Goal: Find contact information: Find contact information

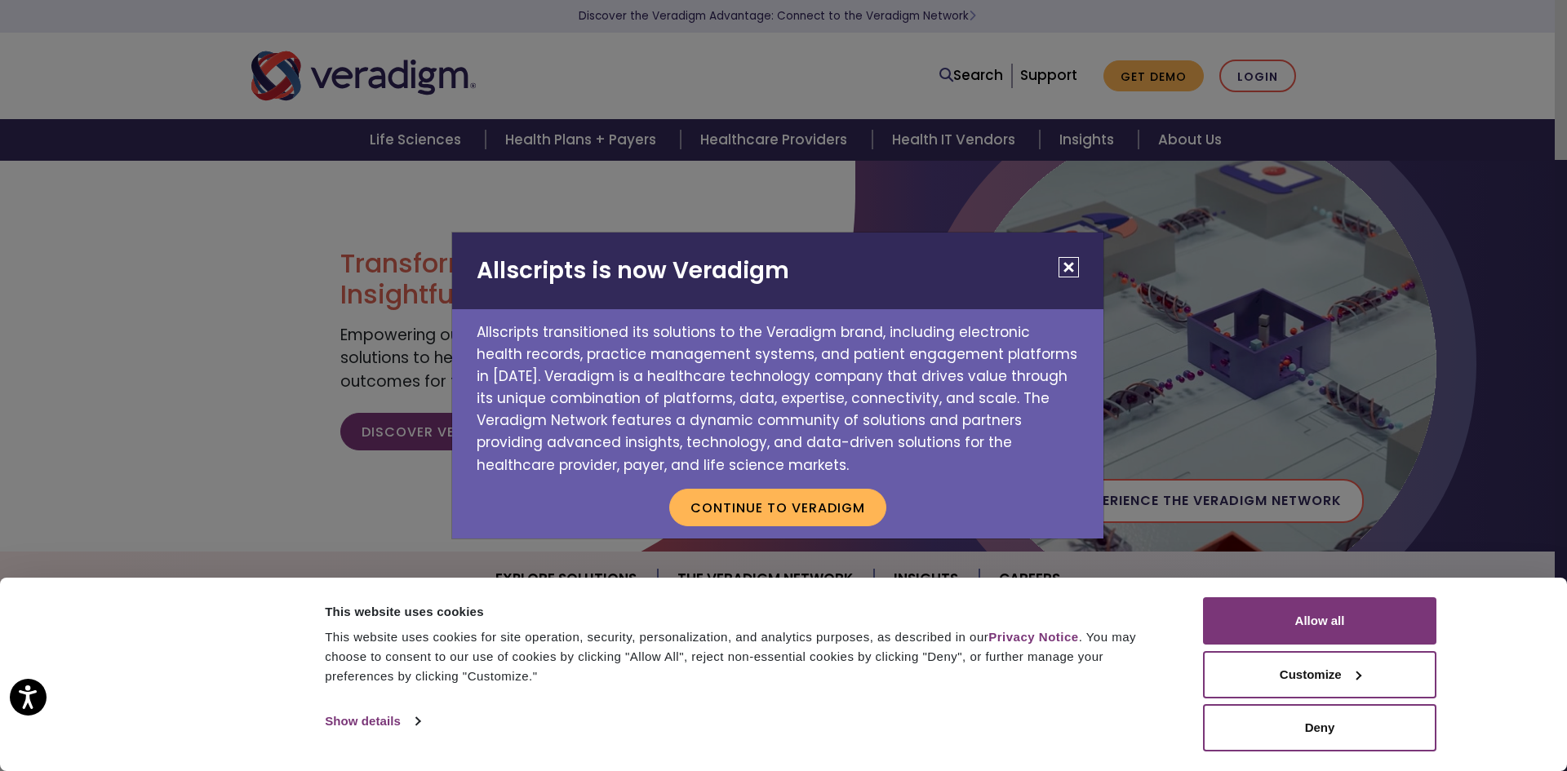
click at [1056, 249] on h2 "Allscripts is now Veradigm" at bounding box center [777, 271] width 651 height 77
click at [1068, 259] on button "Close" at bounding box center [1069, 267] width 20 height 20
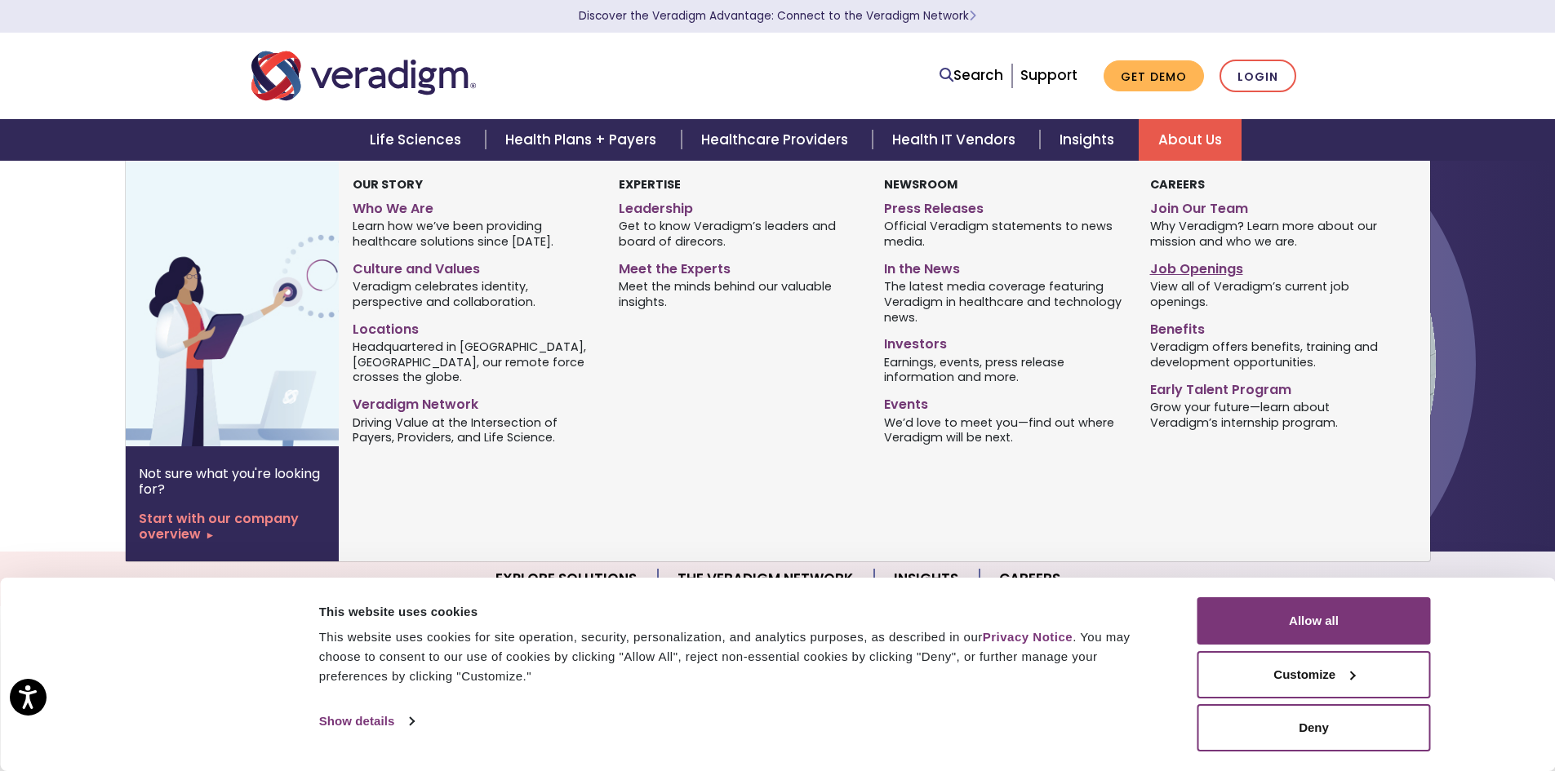
click at [1215, 277] on link "Job Openings" at bounding box center [1270, 267] width 241 height 24
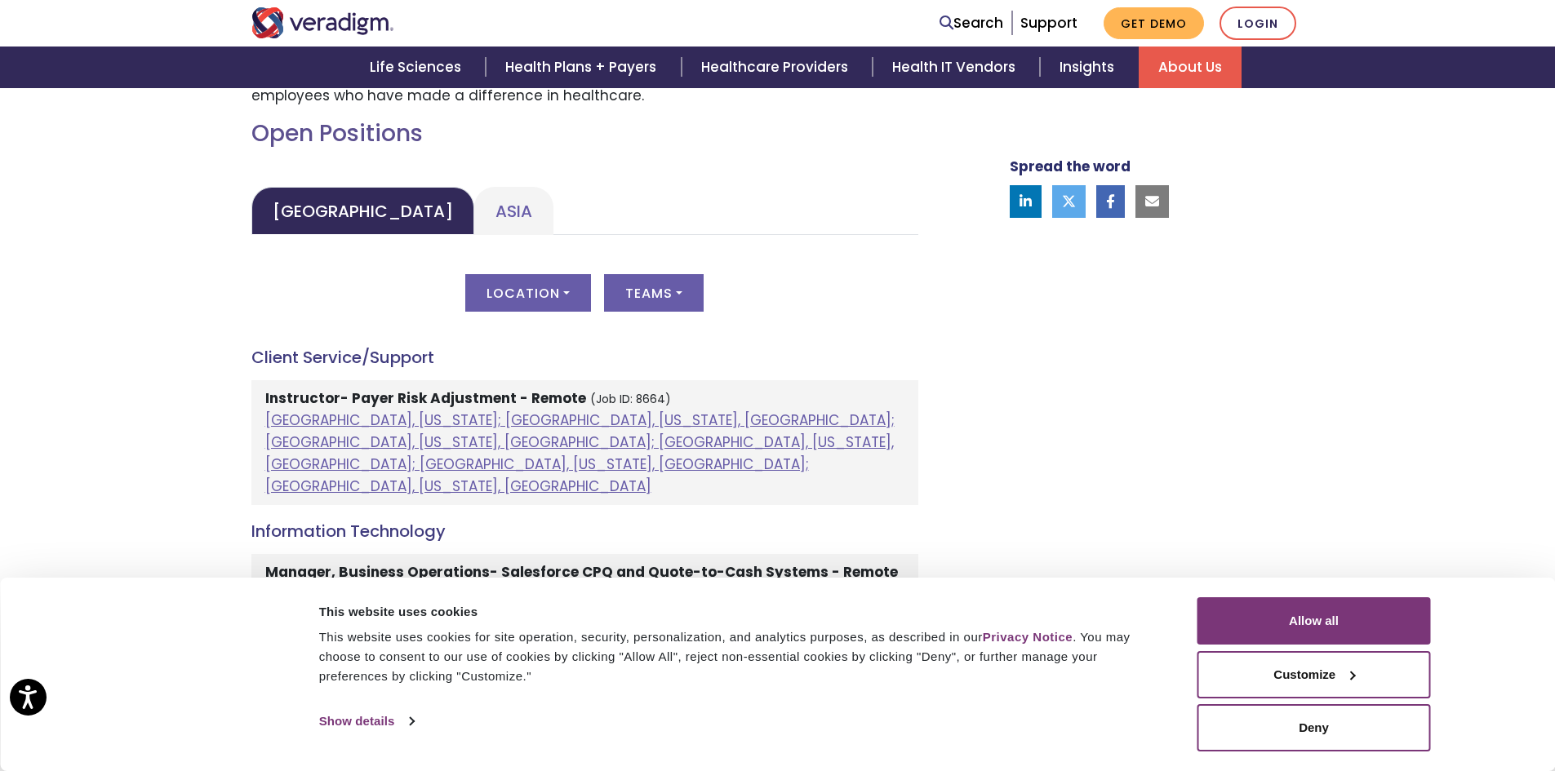
scroll to position [735, 0]
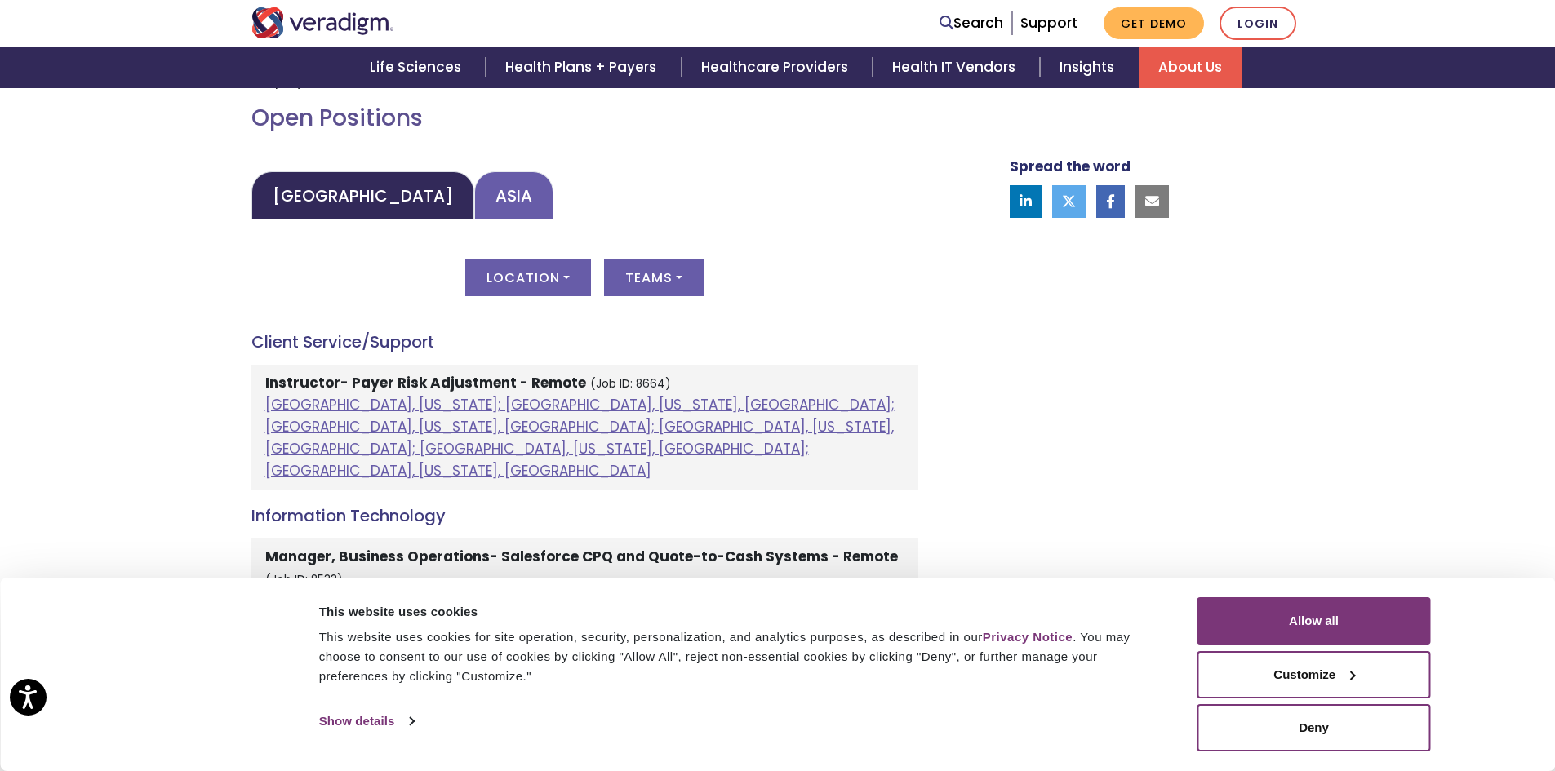
click at [474, 184] on link "Asia" at bounding box center [513, 195] width 79 height 48
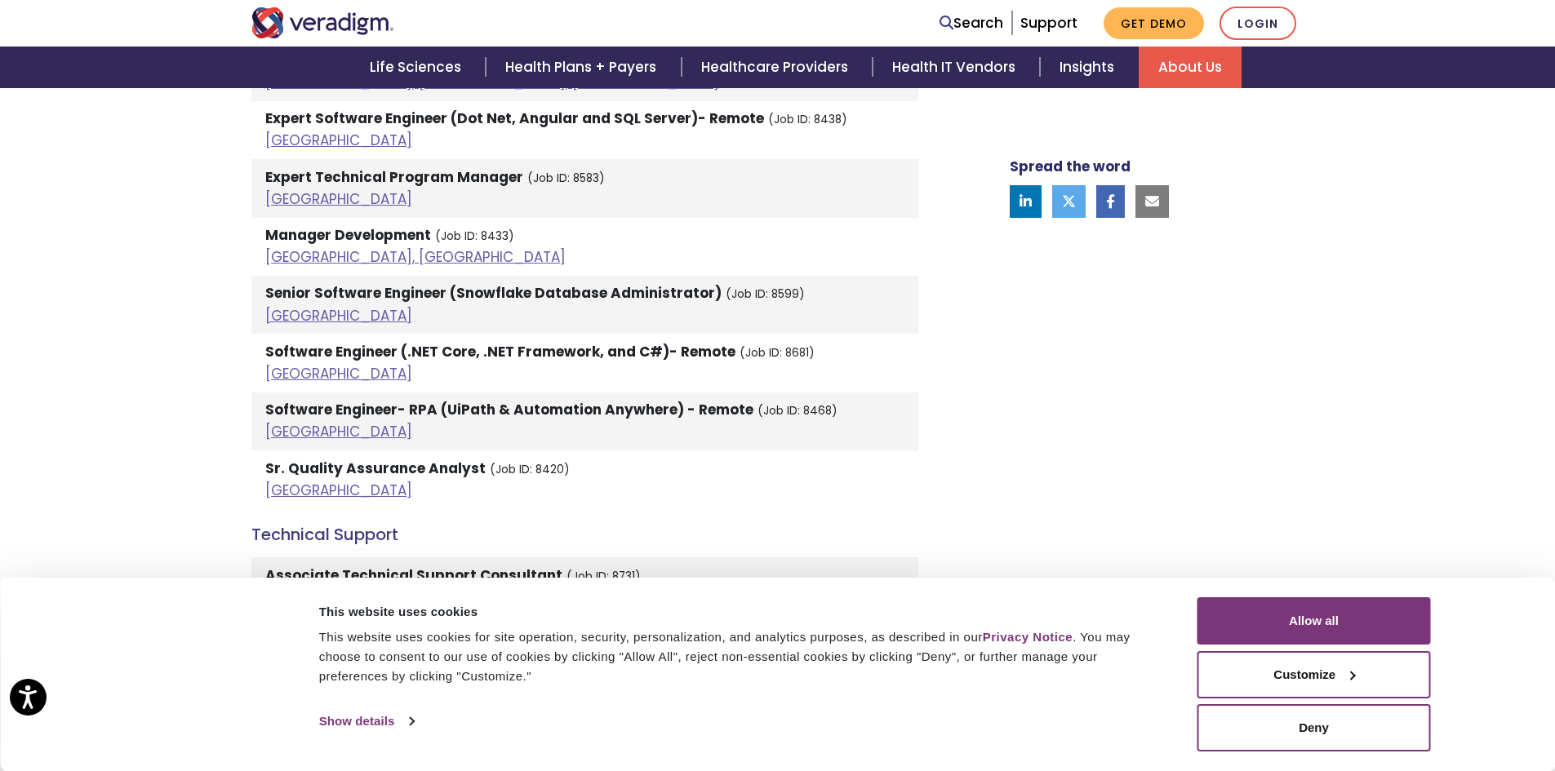
scroll to position [3999, 0]
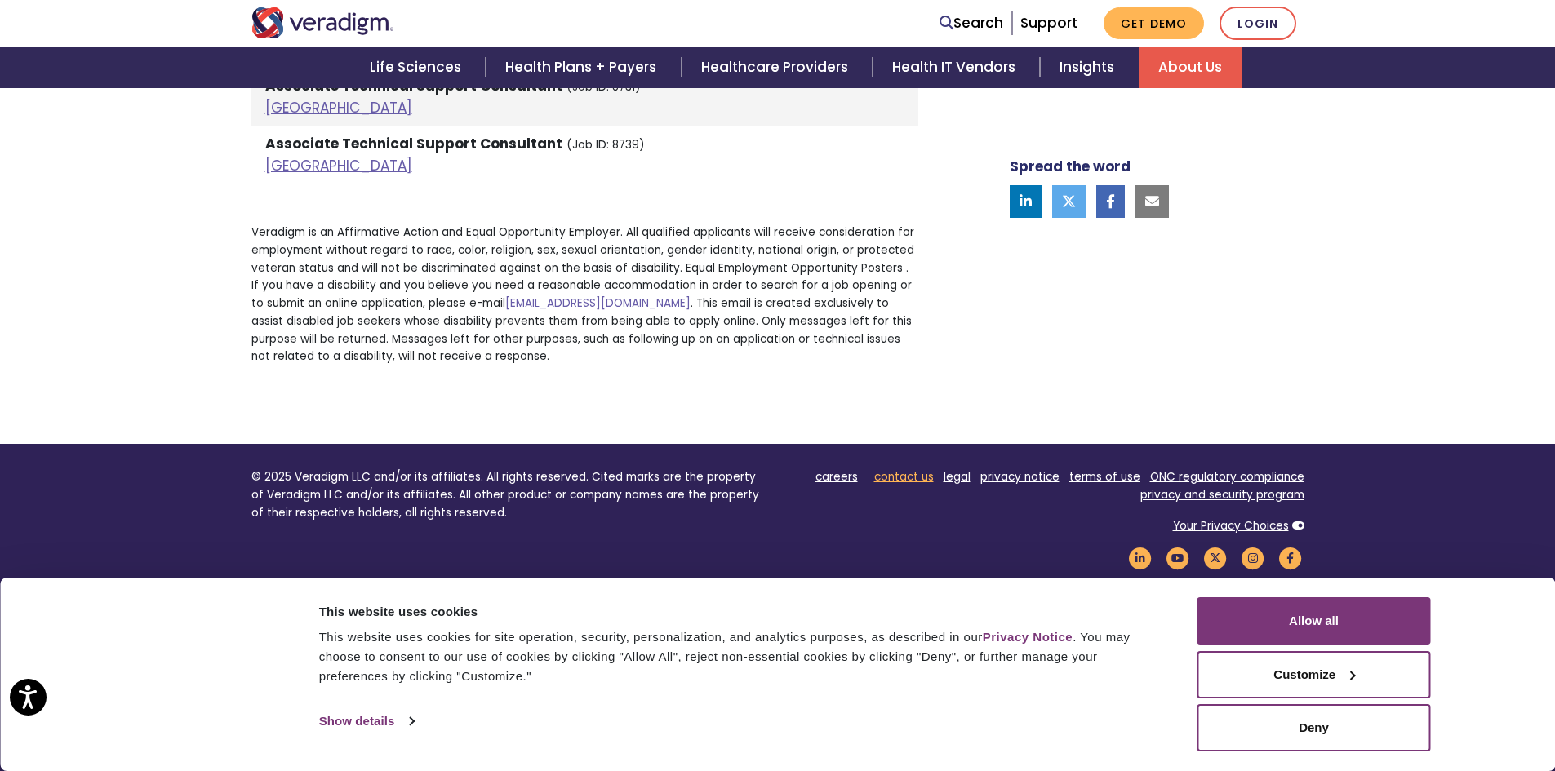
click at [897, 469] on link "contact us" at bounding box center [904, 477] width 60 height 16
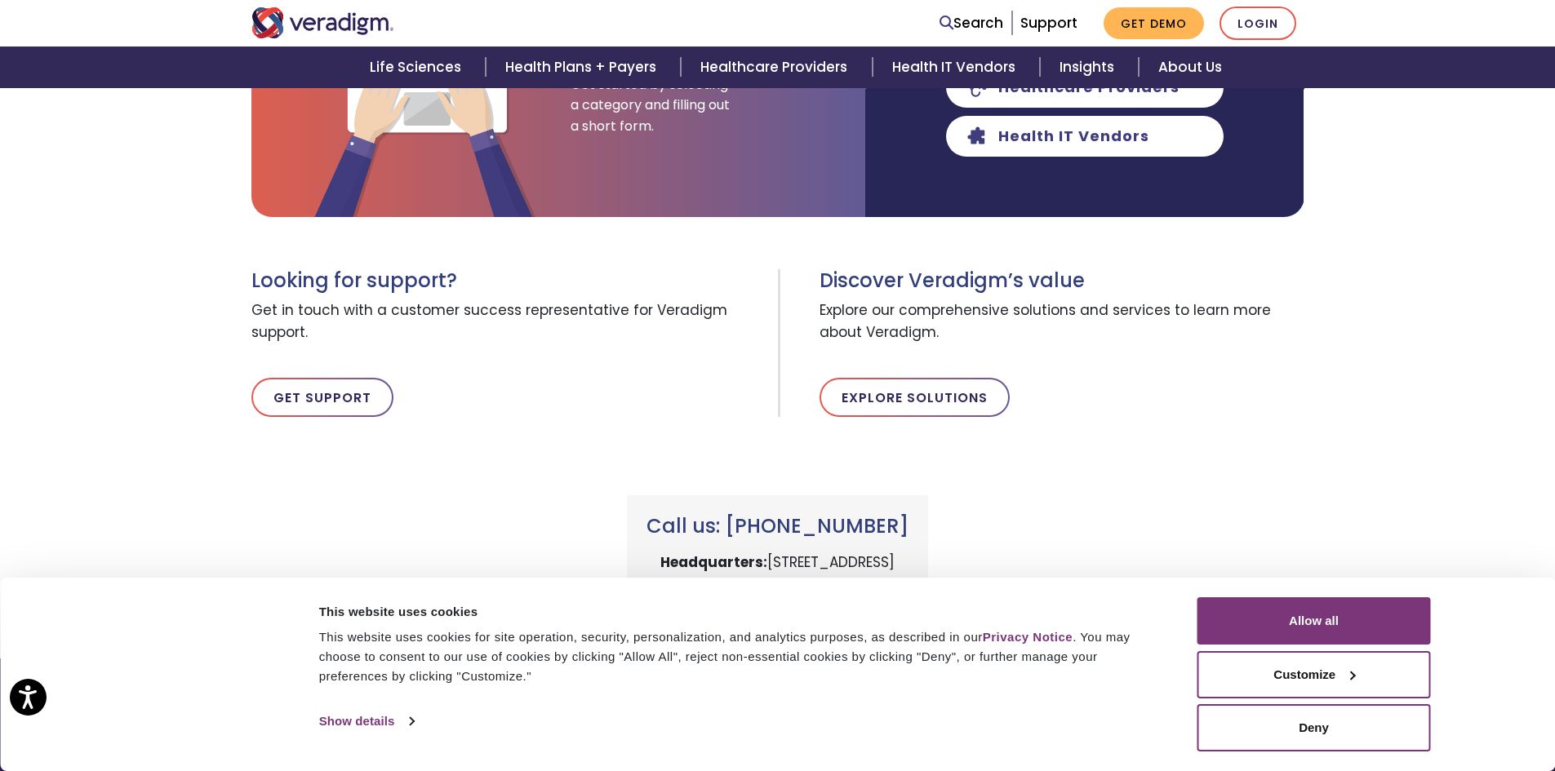
scroll to position [396, 0]
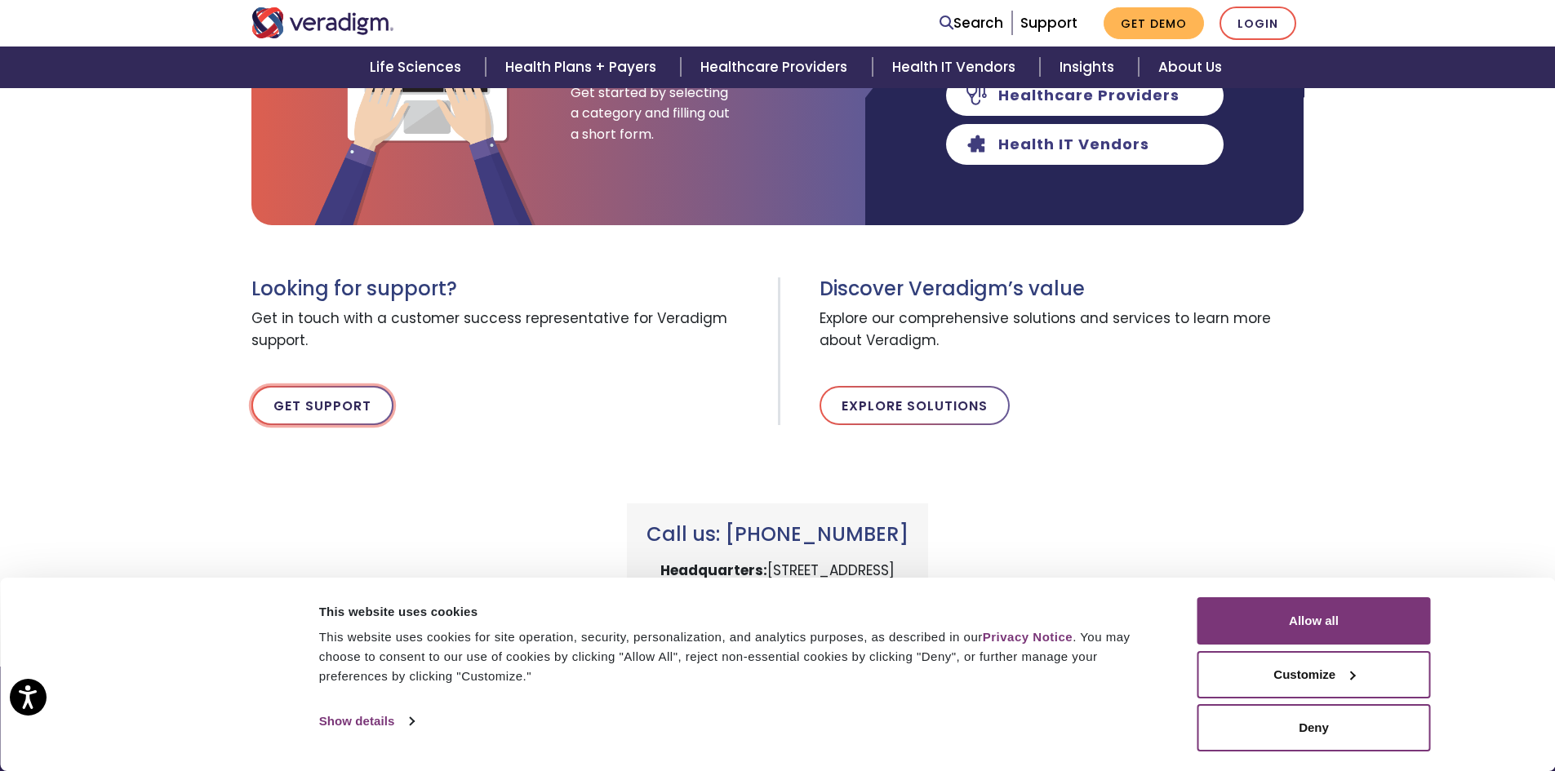
click at [337, 392] on link "Get Support" at bounding box center [322, 405] width 142 height 39
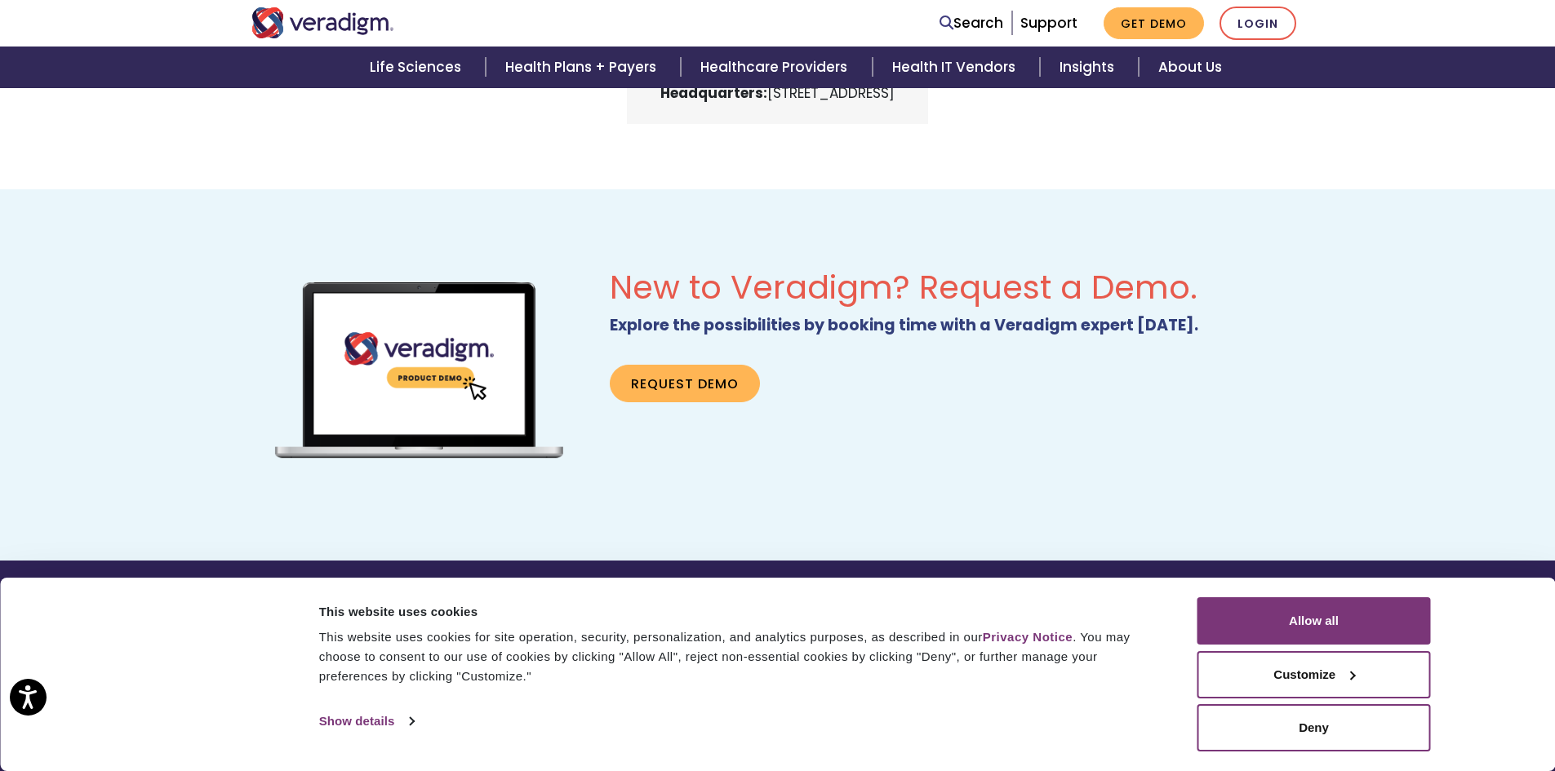
scroll to position [1034, 0]
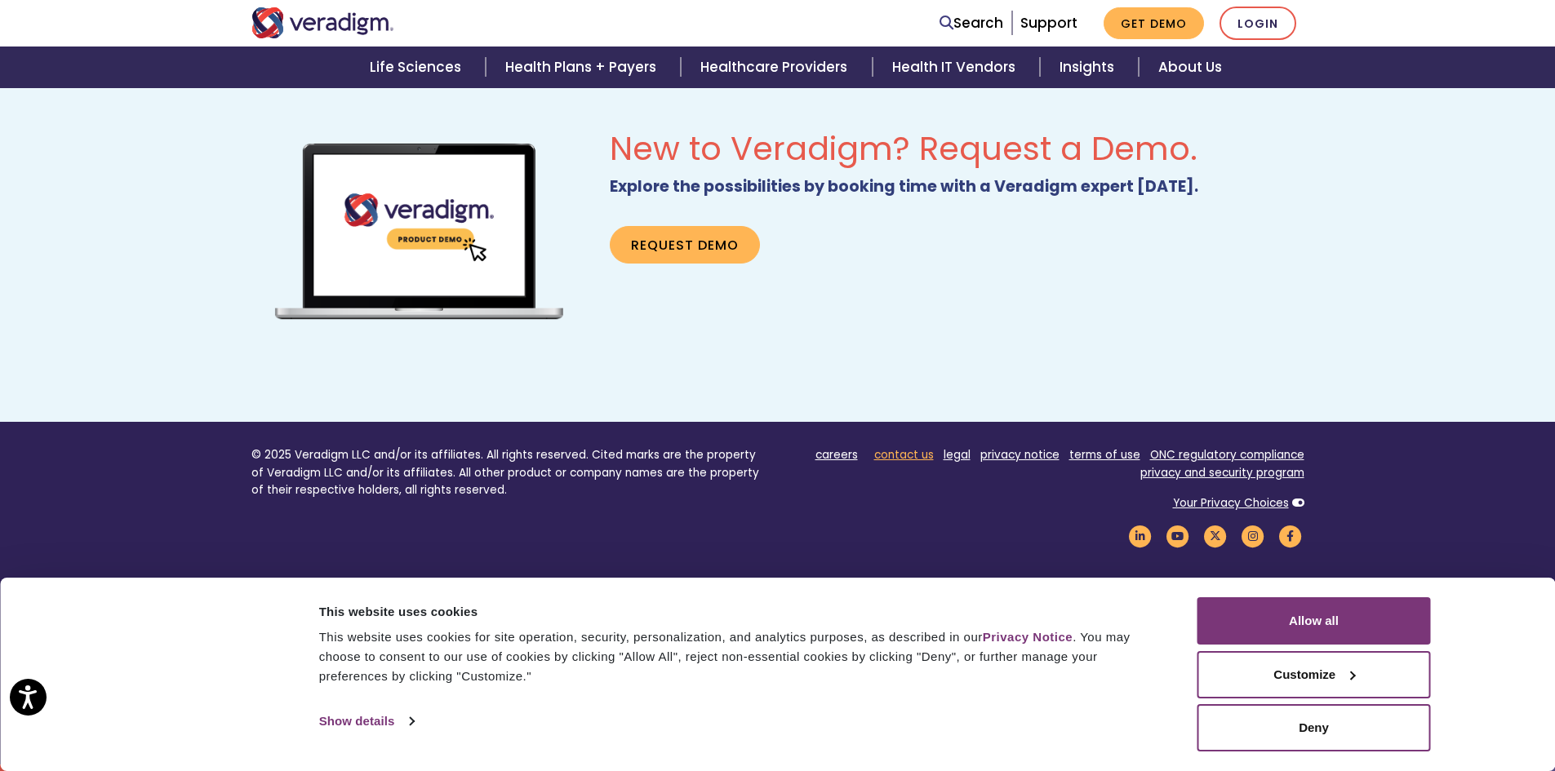
click at [899, 457] on link "contact us" at bounding box center [904, 455] width 60 height 16
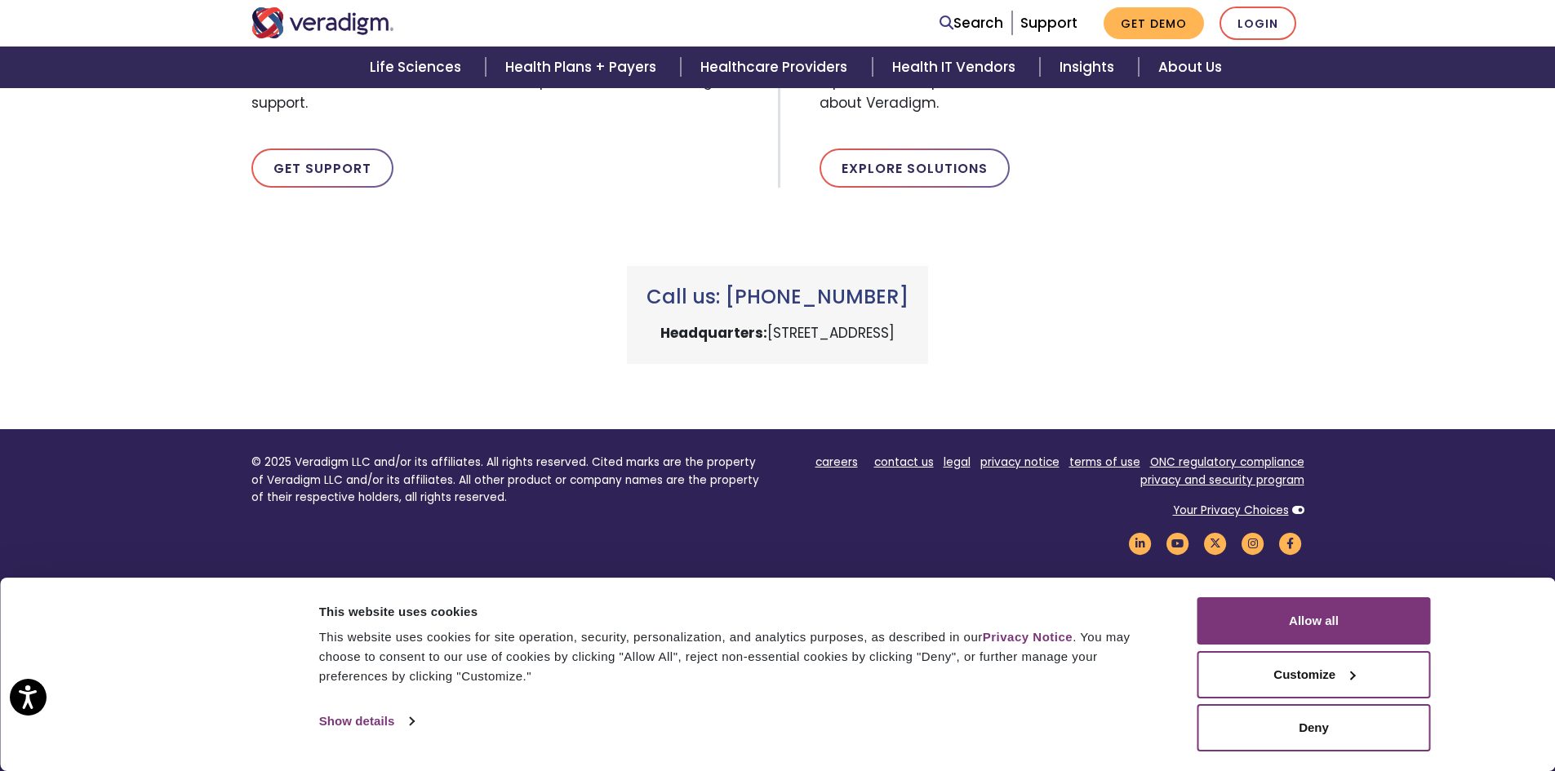
scroll to position [641, 0]
